Goal: Information Seeking & Learning: Compare options

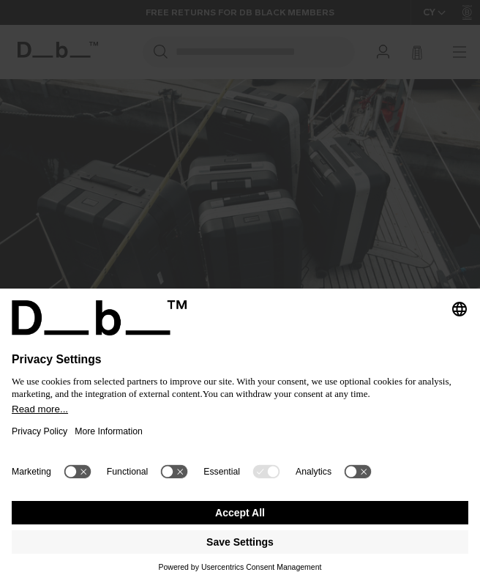
click at [365, 512] on button "Accept All" at bounding box center [240, 512] width 457 height 23
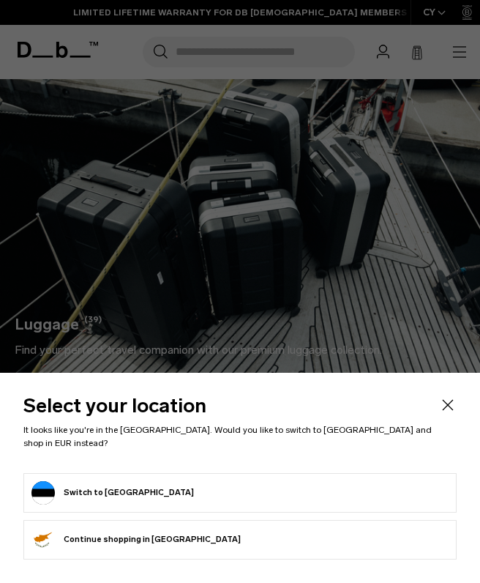
click at [385, 495] on form "Switch to Estonia" at bounding box center [239, 492] width 417 height 23
click at [37, 306] on div at bounding box center [240, 291] width 480 height 583
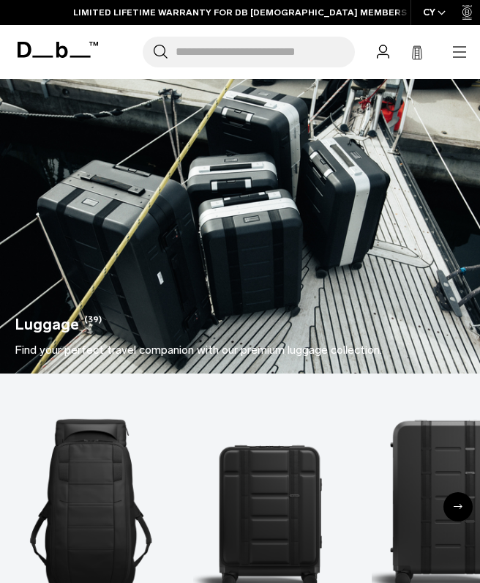
click at [439, 413] on button "Close" at bounding box center [448, 405] width 18 height 18
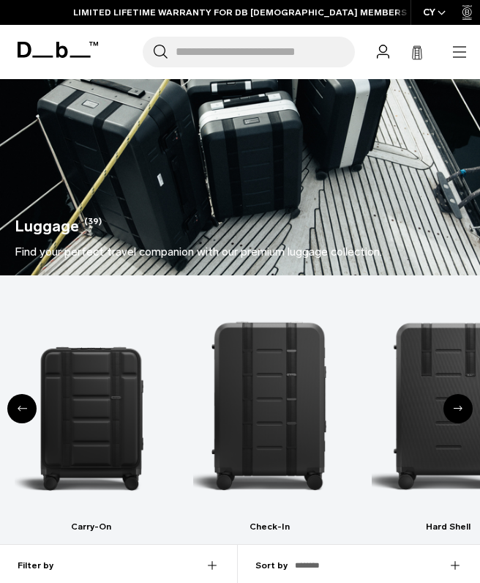
scroll to position [101, 0]
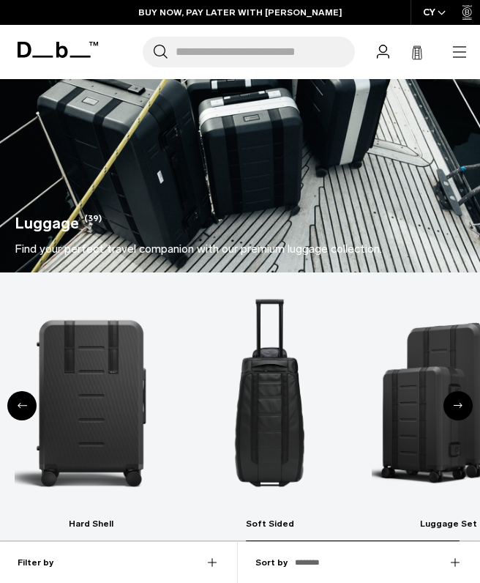
click at [275, 404] on img "5 / 6" at bounding box center [269, 402] width 153 height 230
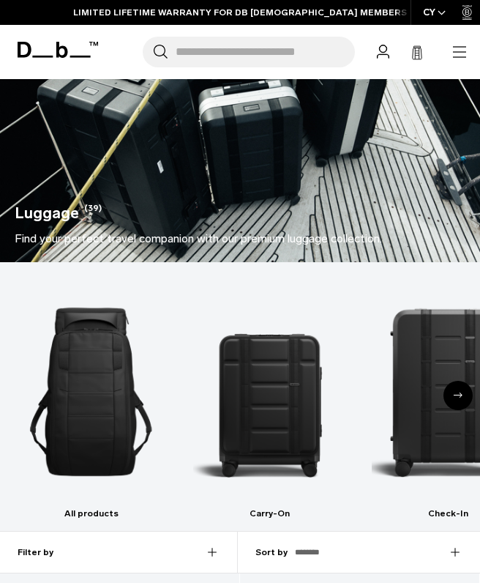
scroll to position [150, 0]
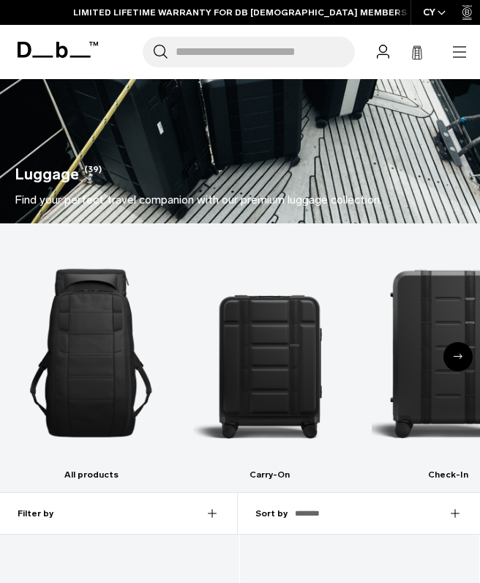
click at [75, 372] on img "1 / 6" at bounding box center [91, 353] width 153 height 230
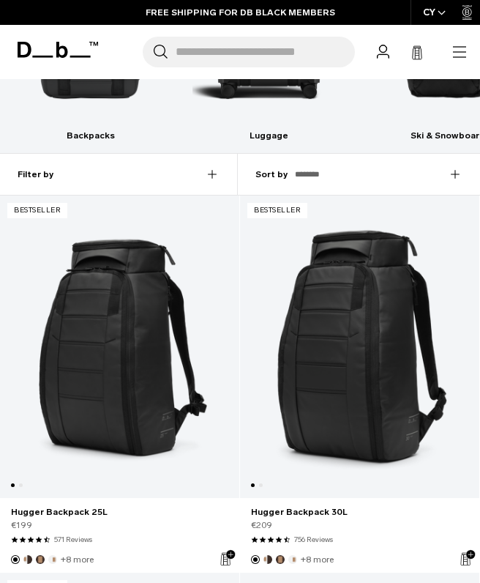
scroll to position [493, 0]
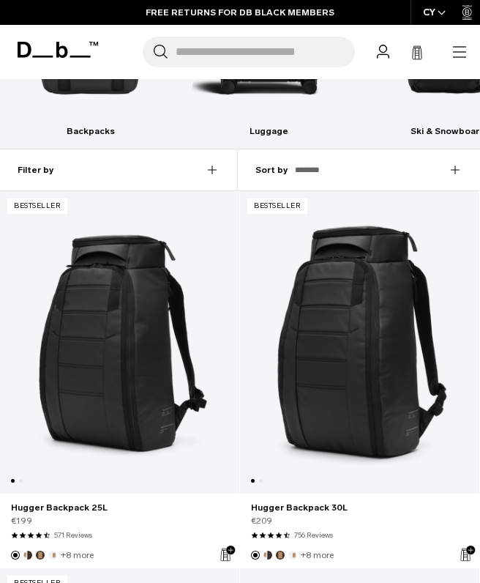
click at [387, 408] on link "Hugger Backpack 30L" at bounding box center [359, 342] width 239 height 302
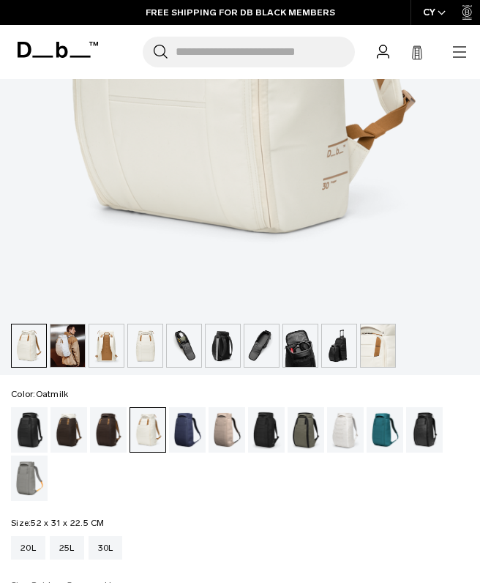
scroll to position [501, 0]
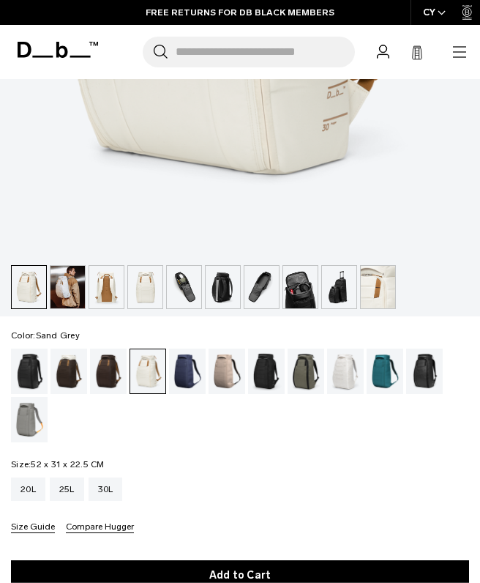
click at [31, 419] on div "Sand Grey" at bounding box center [29, 419] width 37 height 45
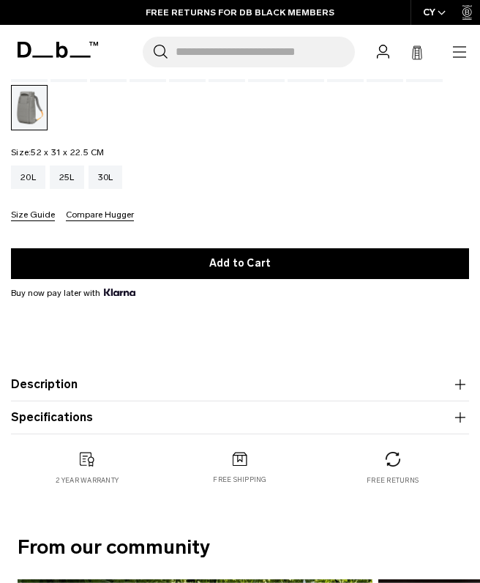
scroll to position [808, 0]
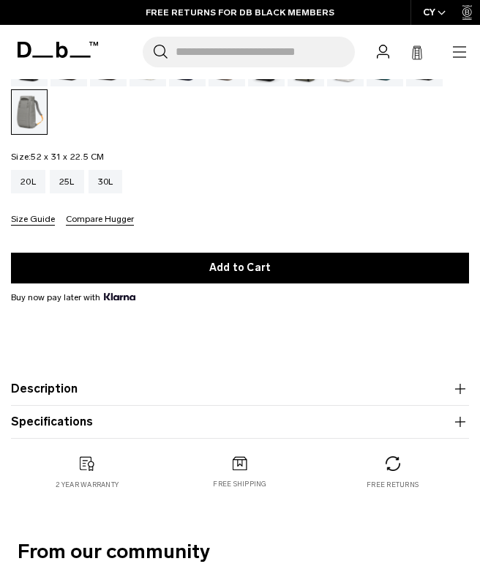
click at [91, 225] on button "Compare Hugger" at bounding box center [100, 219] width 68 height 11
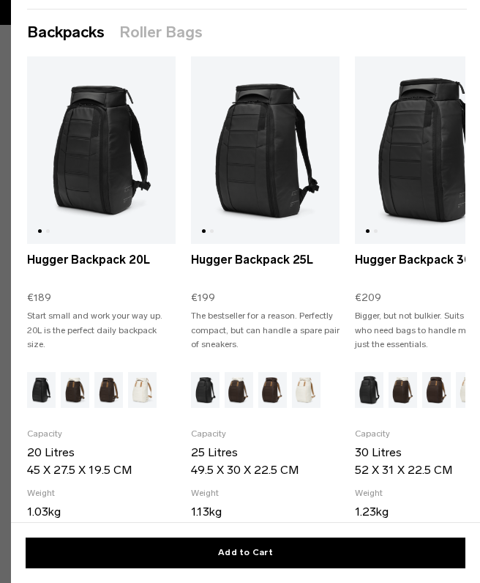
scroll to position [48, 0]
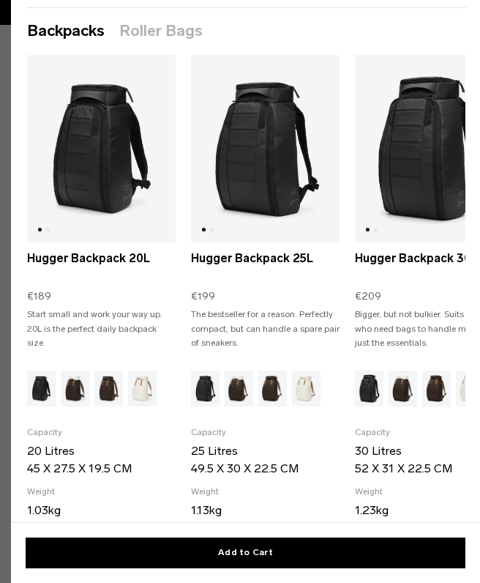
click at [304, 388] on img "Oatmilk" at bounding box center [306, 388] width 29 height 36
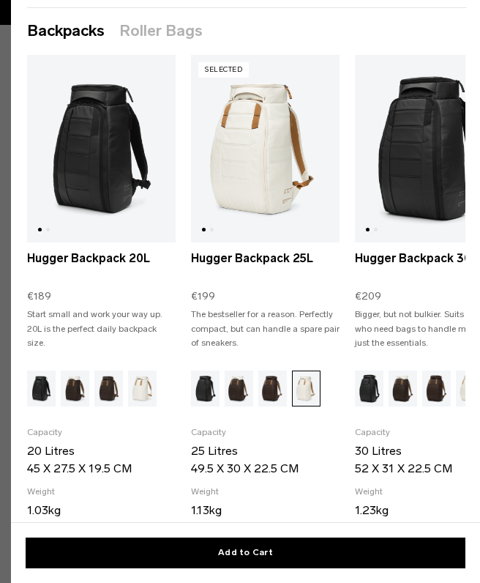
click at [250, 568] on button "Add to Cart" at bounding box center [246, 552] width 440 height 31
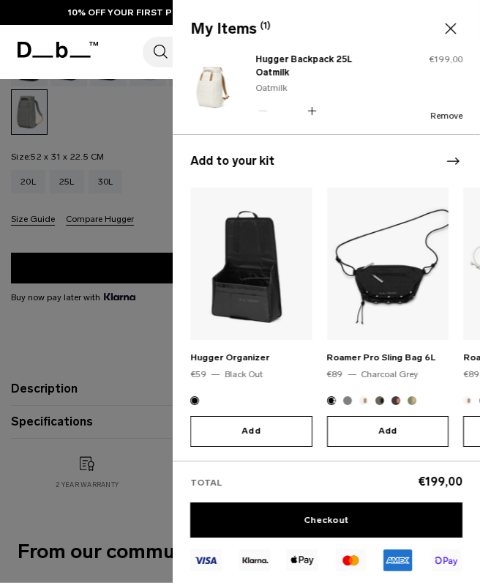
click at [451, 30] on icon at bounding box center [451, 29] width 18 height 18
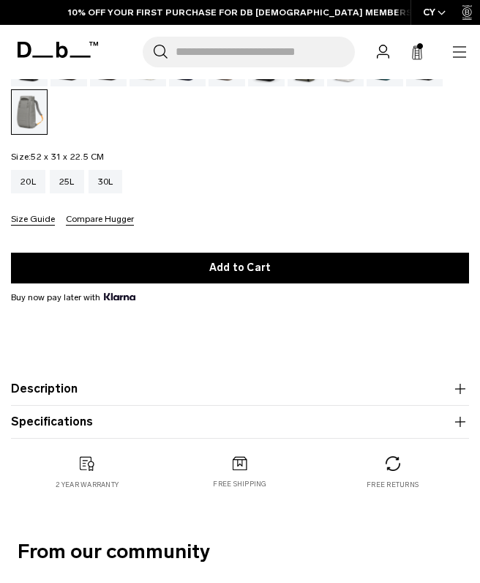
click at [261, 269] on button "Add to Cart" at bounding box center [240, 267] width 458 height 31
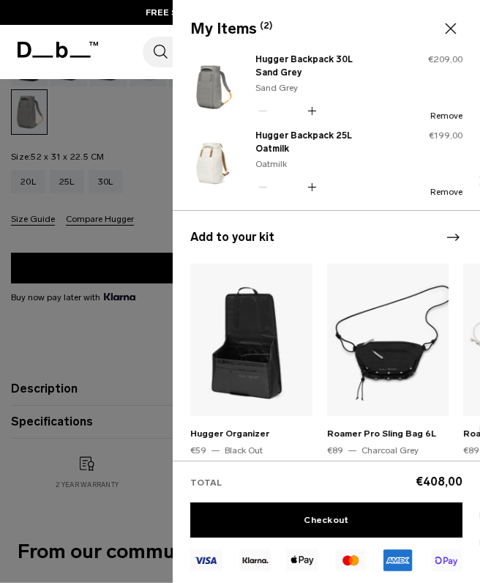
click at [448, 192] on button "Remove" at bounding box center [446, 192] width 32 height 10
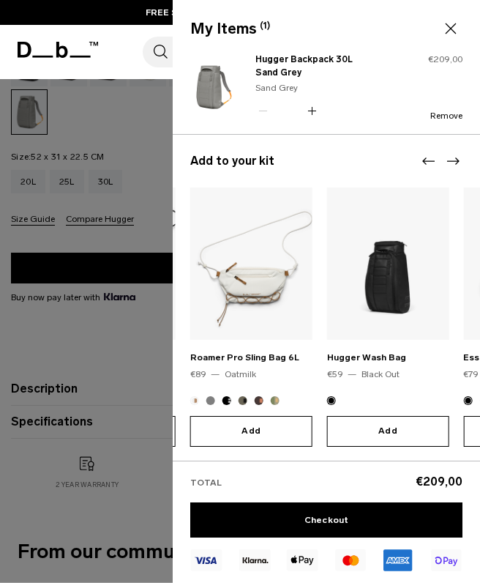
click at [449, 26] on icon at bounding box center [451, 29] width 18 height 18
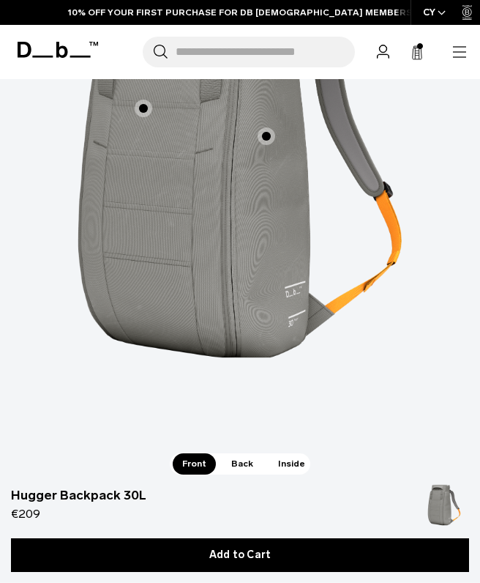
scroll to position [3263, 0]
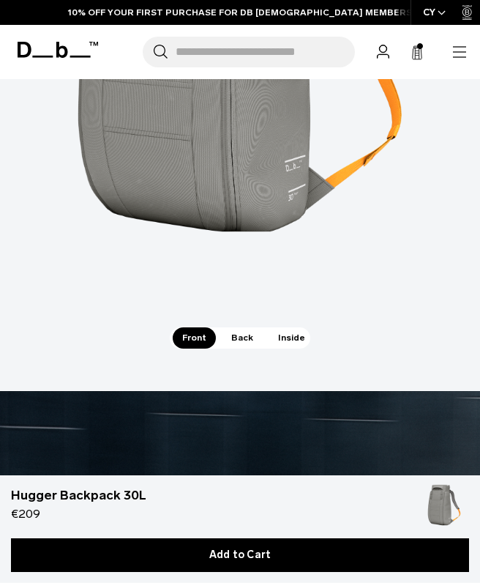
click at [288, 327] on span "Inside" at bounding box center [292, 337] width 46 height 20
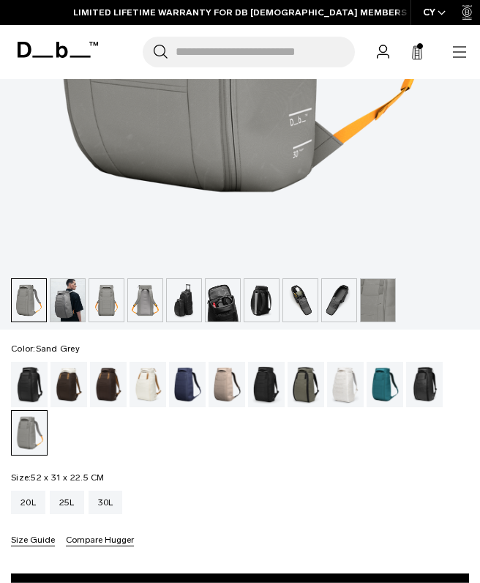
scroll to position [490, 0]
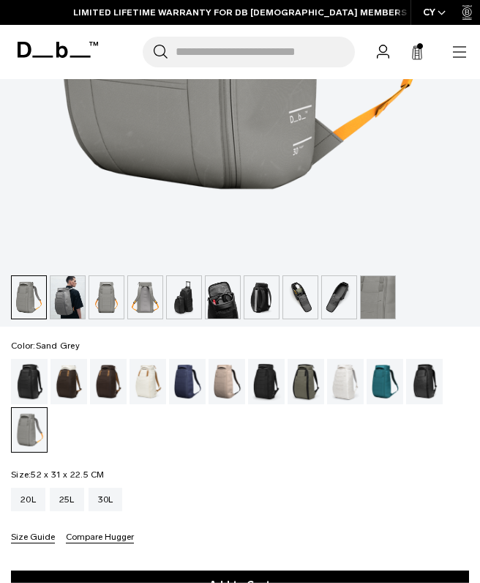
click at [29, 372] on div "Black Out" at bounding box center [29, 381] width 37 height 45
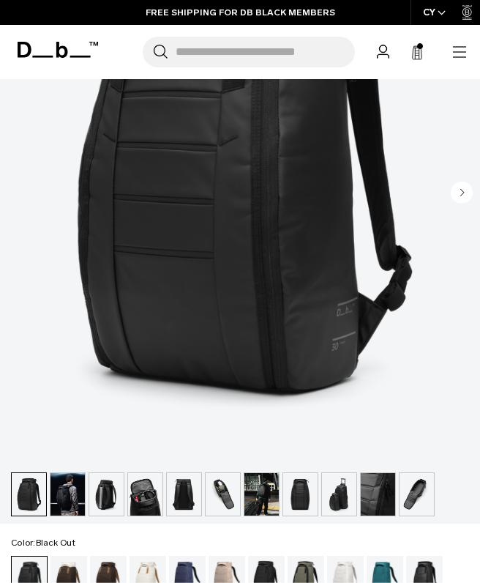
scroll to position [297, 0]
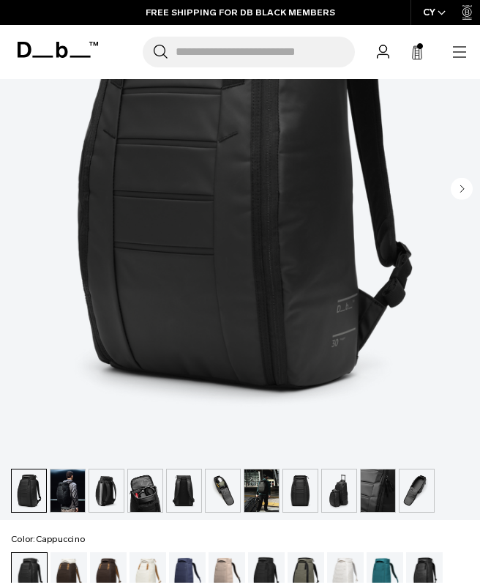
click at [70, 570] on div "Cappuccino" at bounding box center [68, 574] width 37 height 45
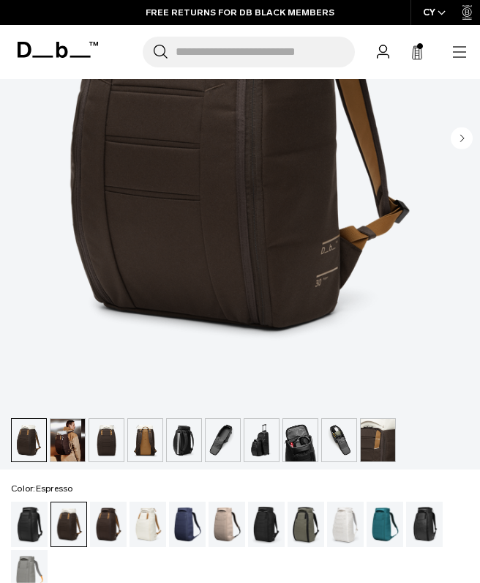
scroll to position [346, 0]
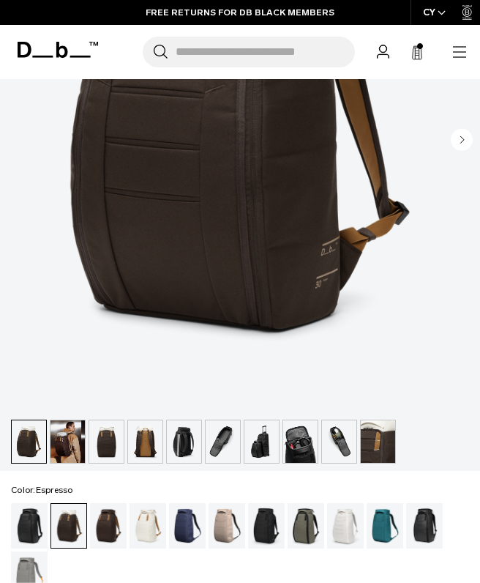
click at [30, 573] on div "Sand Grey" at bounding box center [29, 573] width 37 height 45
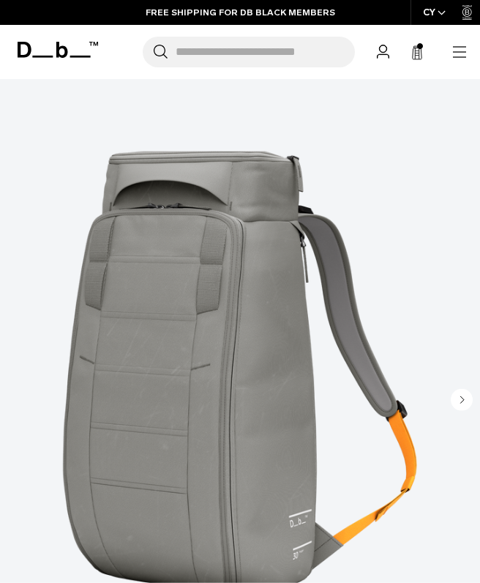
scroll to position [86, 0]
click at [462, 406] on circle "Next slide" at bounding box center [462, 400] width 22 height 22
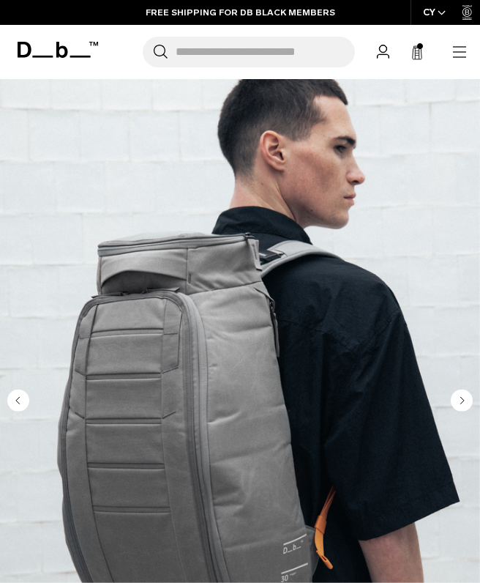
click at [461, 403] on icon "Next slide" at bounding box center [463, 400] width 4 height 7
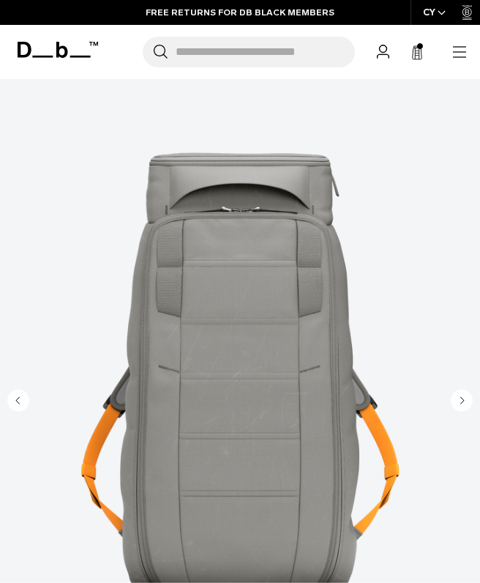
click at [460, 402] on circle "Next slide" at bounding box center [462, 400] width 22 height 22
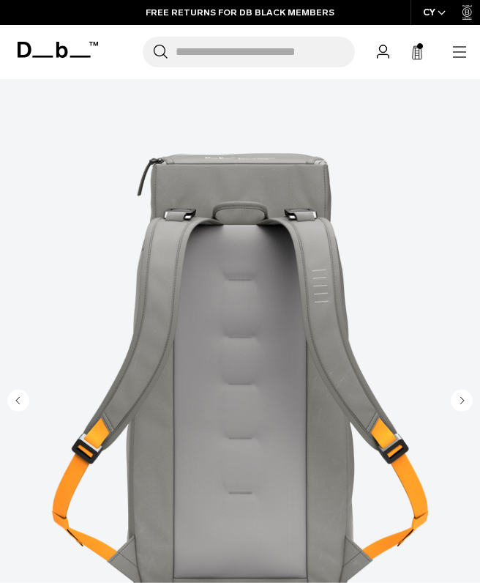
click at [460, 396] on circle "Next slide" at bounding box center [462, 400] width 22 height 22
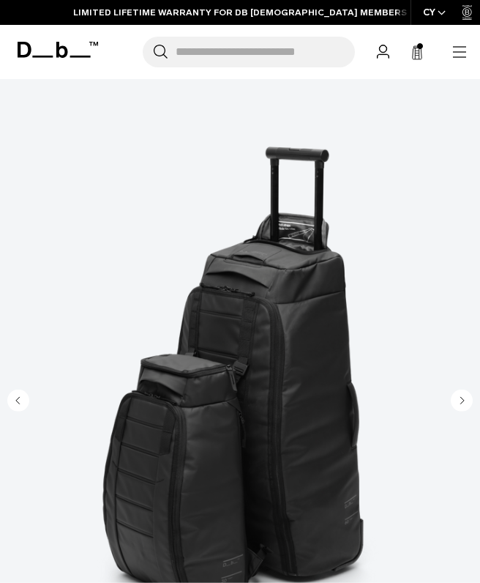
click at [460, 401] on circle "Next slide" at bounding box center [462, 400] width 22 height 22
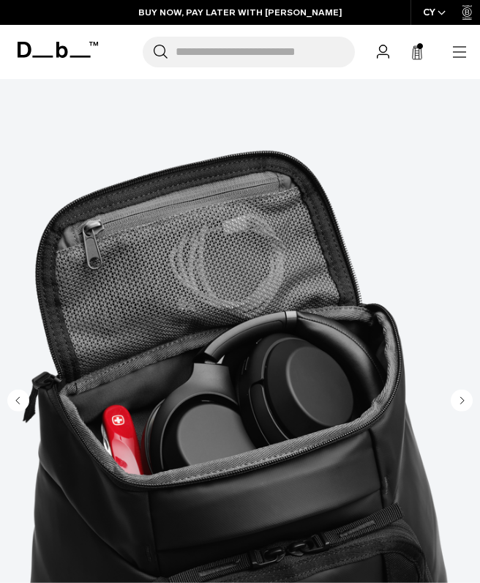
click at [458, 399] on circle "Next slide" at bounding box center [462, 400] width 22 height 22
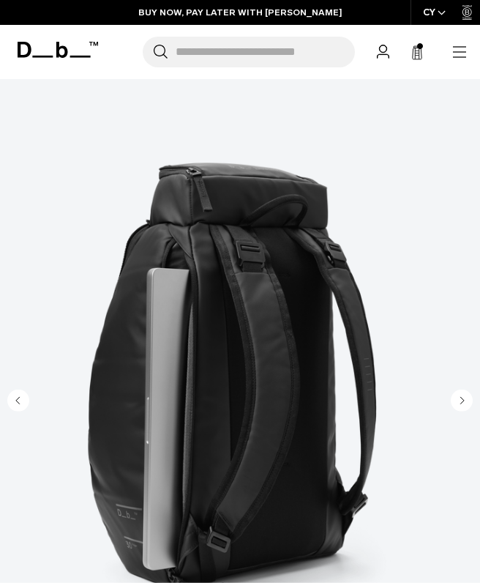
click at [460, 405] on circle "Next slide" at bounding box center [462, 400] width 22 height 22
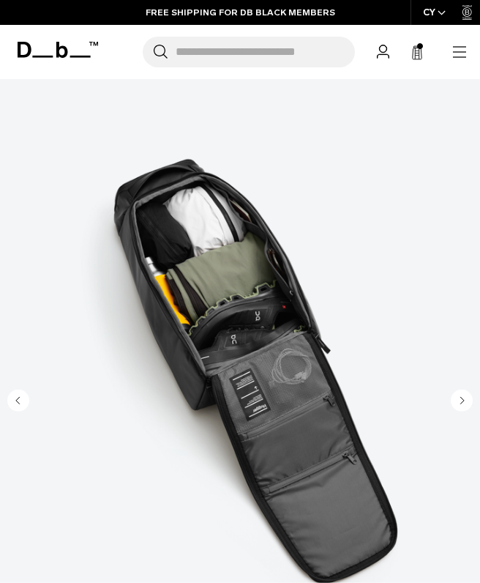
click at [456, 396] on circle "Next slide" at bounding box center [462, 400] width 22 height 22
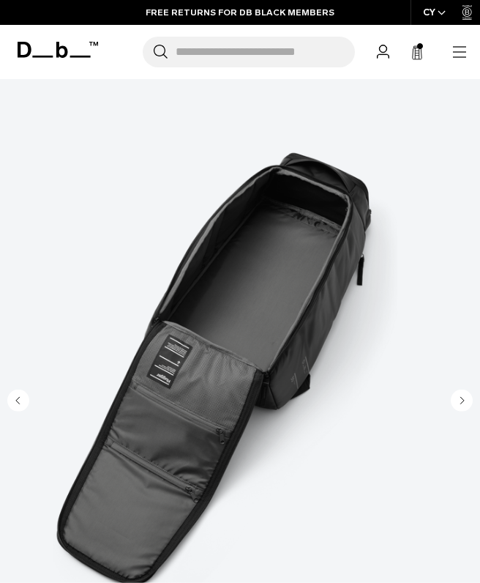
click at [464, 402] on circle "Next slide" at bounding box center [462, 400] width 22 height 22
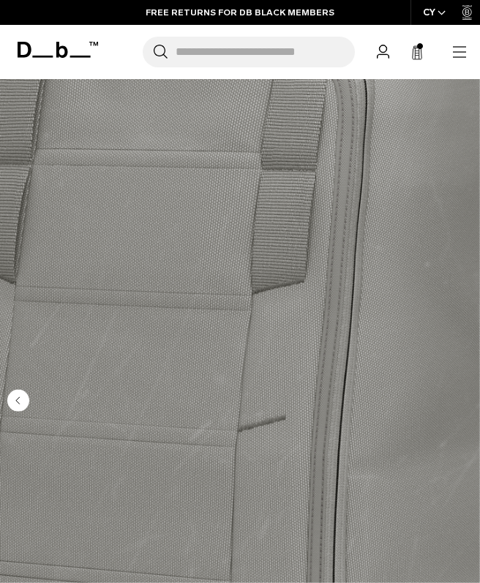
click at [433, 358] on img "10 / 10" at bounding box center [240, 371] width 480 height 599
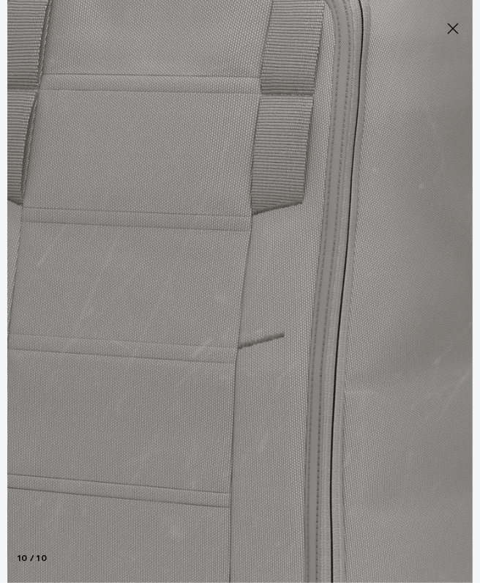
click at [447, 32] on icon at bounding box center [453, 29] width 18 height 18
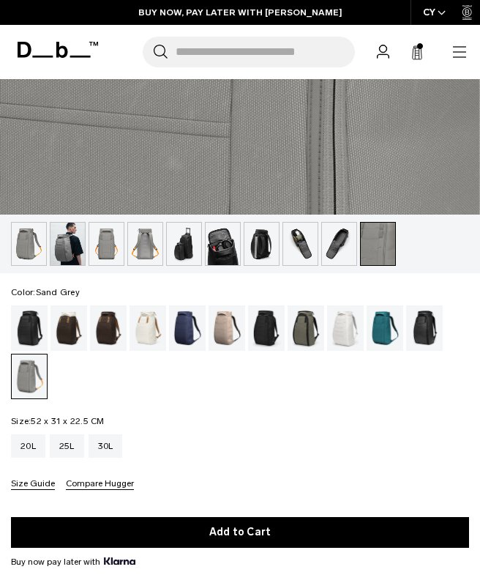
scroll to position [548, 0]
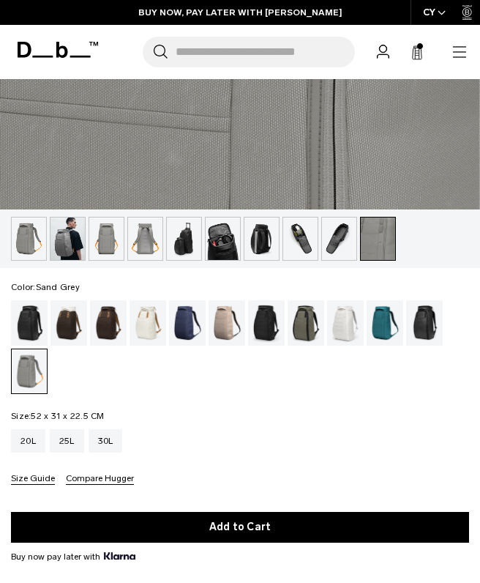
click at [225, 241] on img "button" at bounding box center [223, 238] width 34 height 42
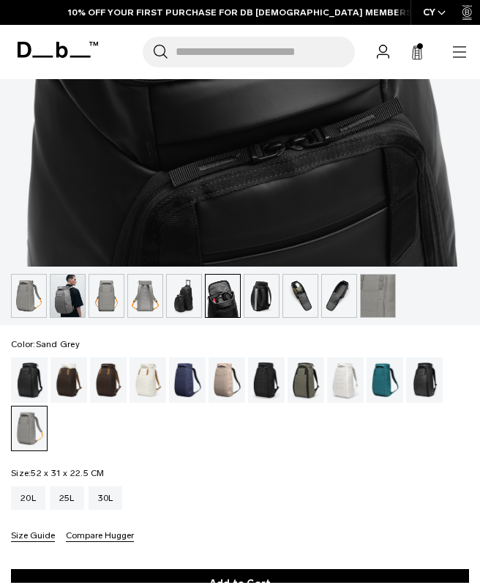
scroll to position [492, 0]
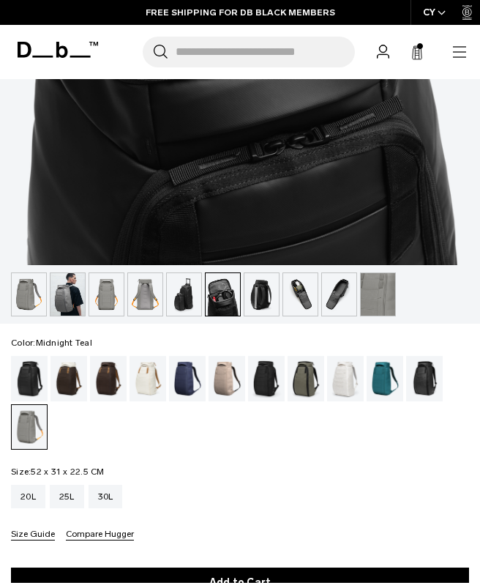
click at [388, 386] on div "Midnight Teal" at bounding box center [385, 378] width 37 height 45
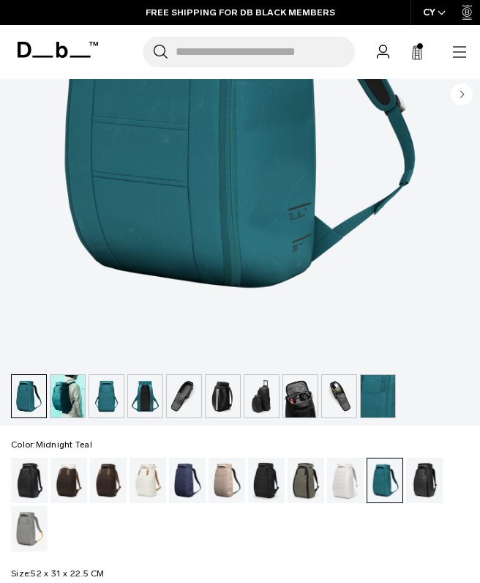
click at [32, 531] on div "Sand Grey" at bounding box center [29, 528] width 37 height 45
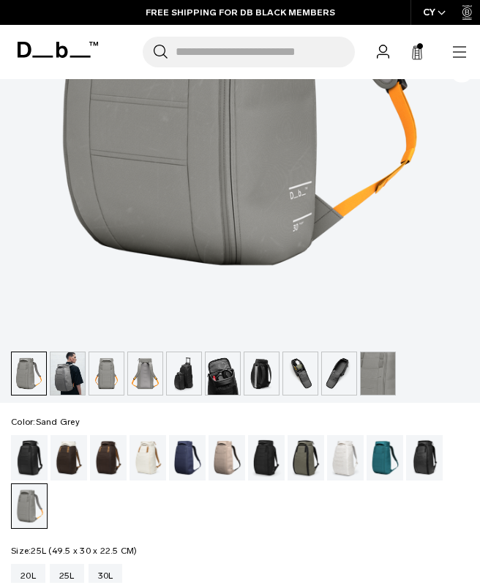
scroll to position [425, 0]
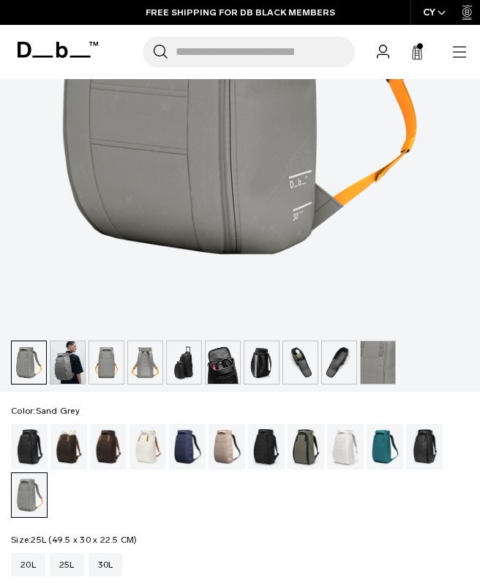
click at [69, 566] on div "25L" at bounding box center [67, 564] width 34 height 23
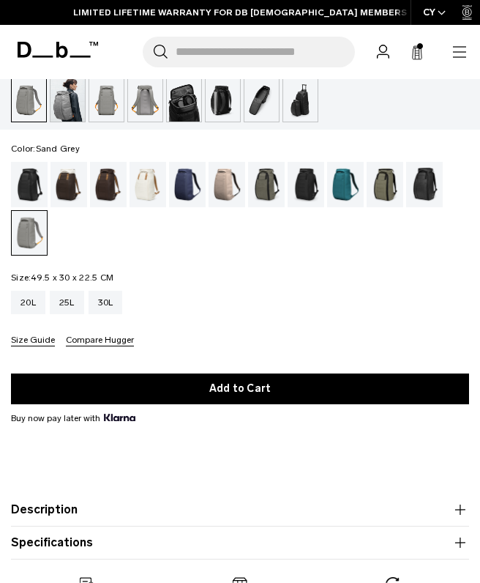
scroll to position [686, 0]
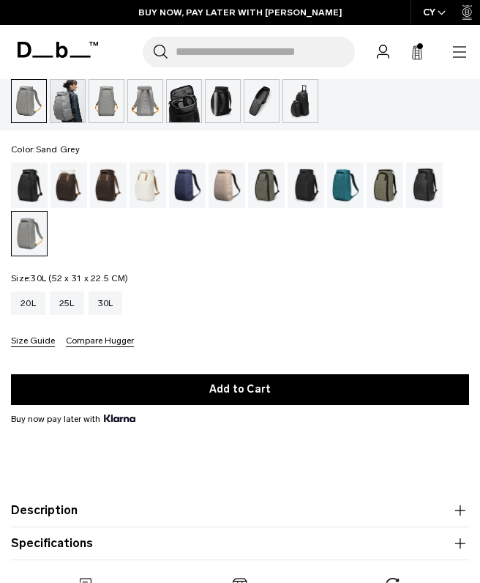
click at [108, 303] on div "30L" at bounding box center [106, 302] width 34 height 23
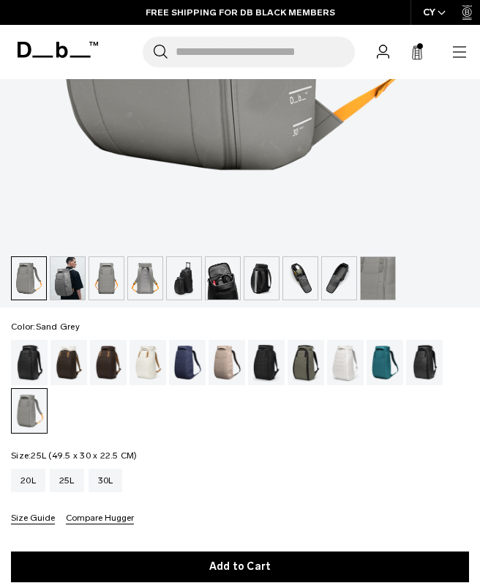
click at [65, 478] on div "25L" at bounding box center [67, 479] width 34 height 23
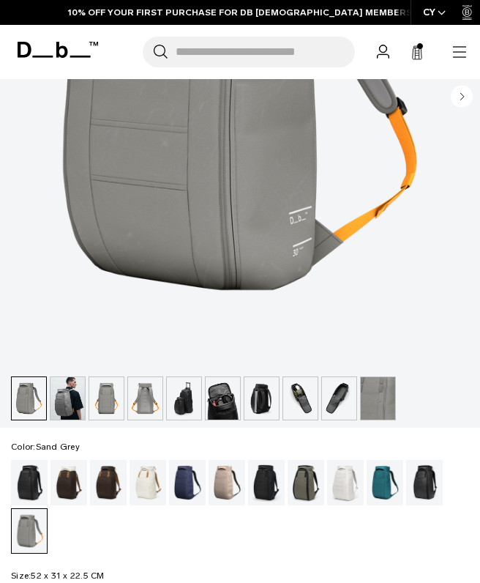
scroll to position [453, 0]
